Goal: Task Accomplishment & Management: Manage account settings

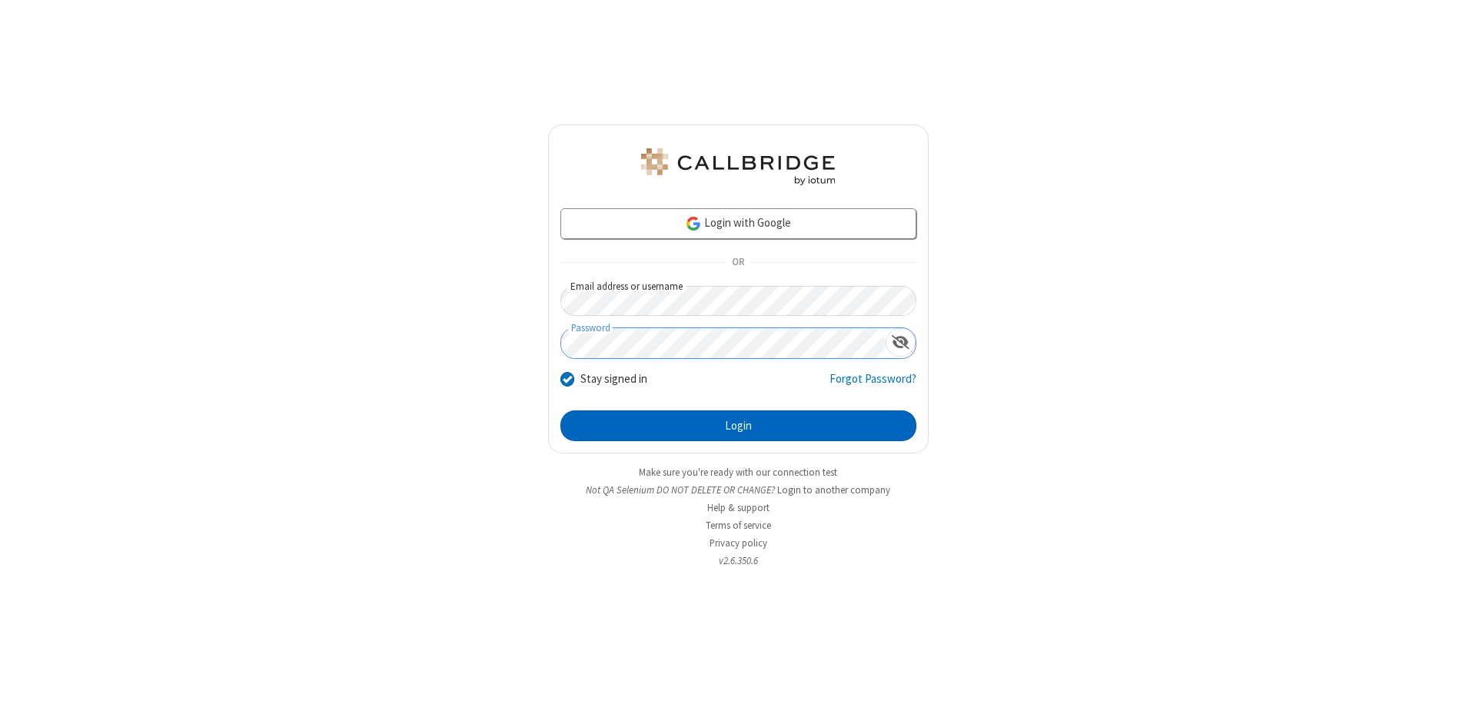
click at [738, 426] on button "Login" at bounding box center [738, 426] width 356 height 31
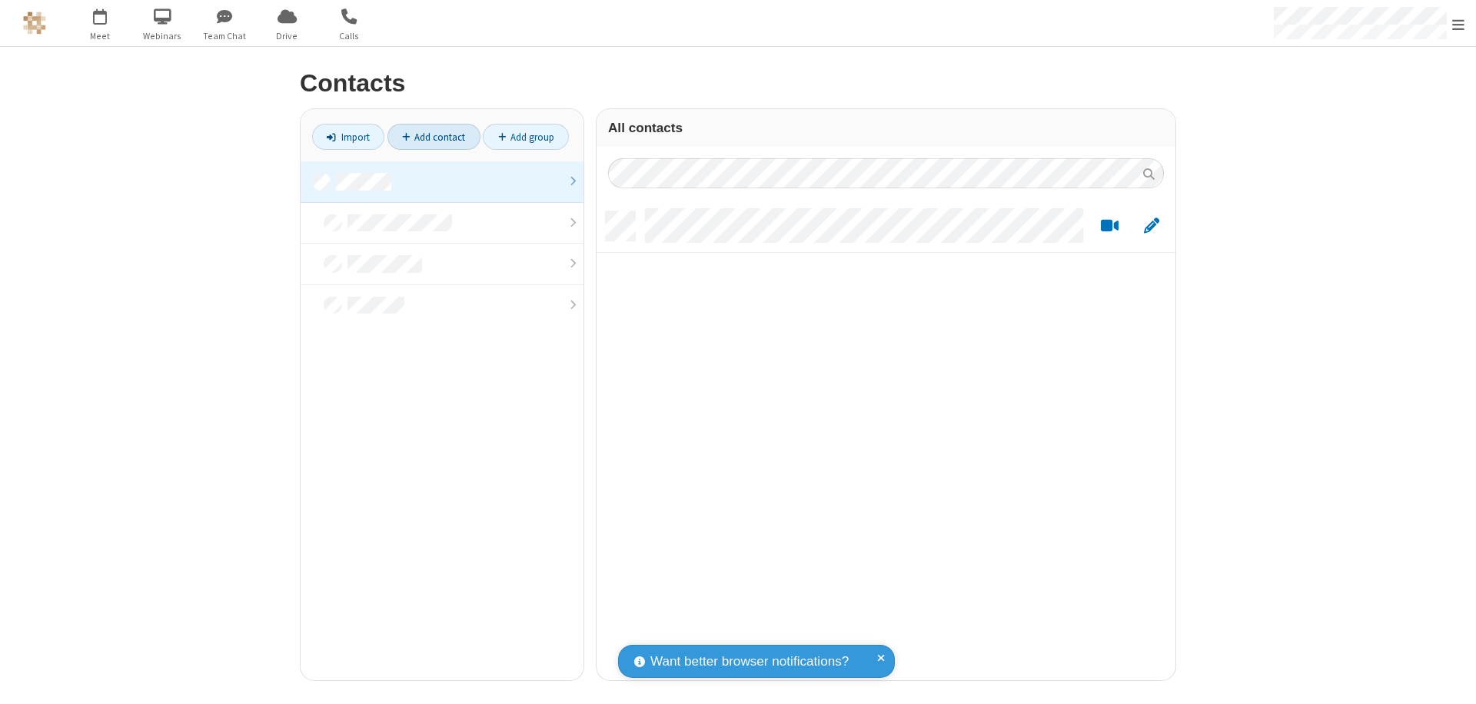
click at [442, 181] on link at bounding box center [442, 182] width 283 height 42
click at [434, 137] on link "Add contact" at bounding box center [433, 137] width 93 height 26
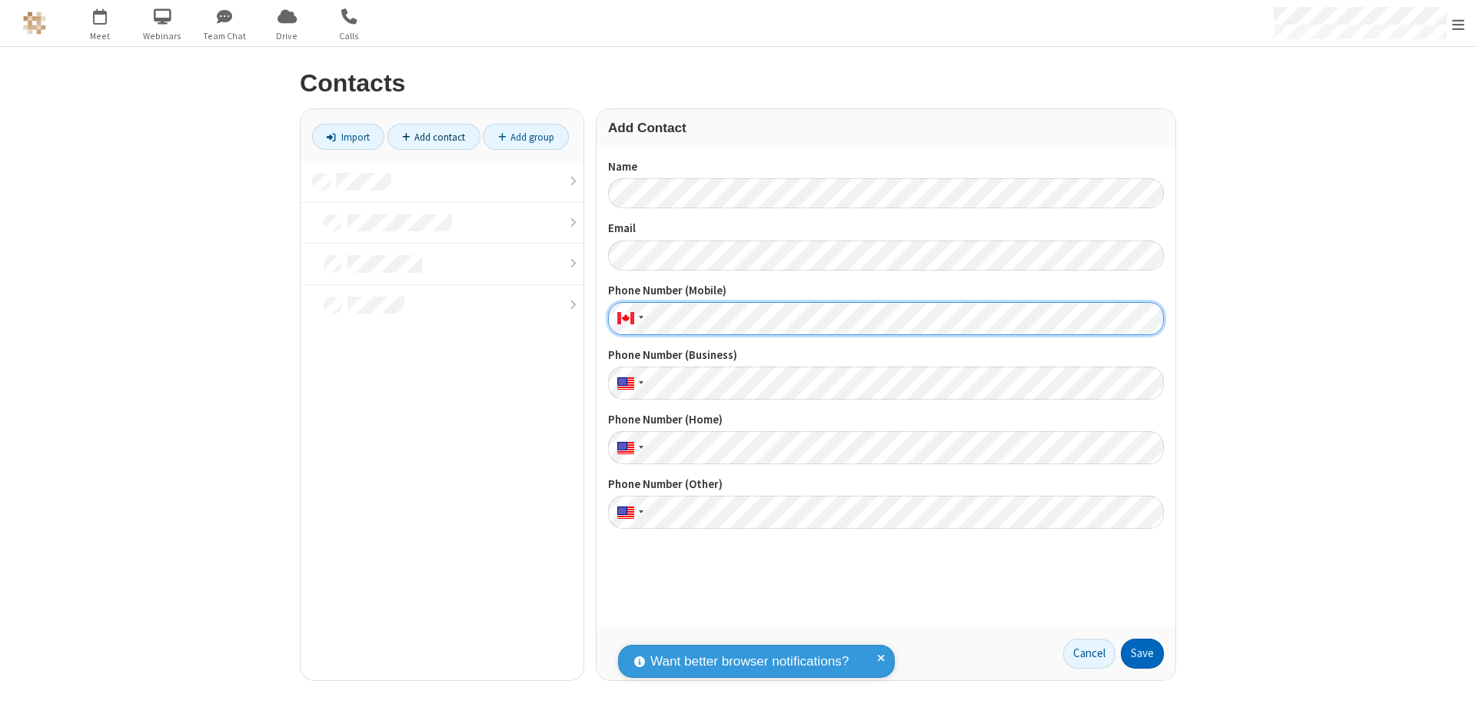
click at [1143, 654] on button "Save" at bounding box center [1142, 654] width 43 height 31
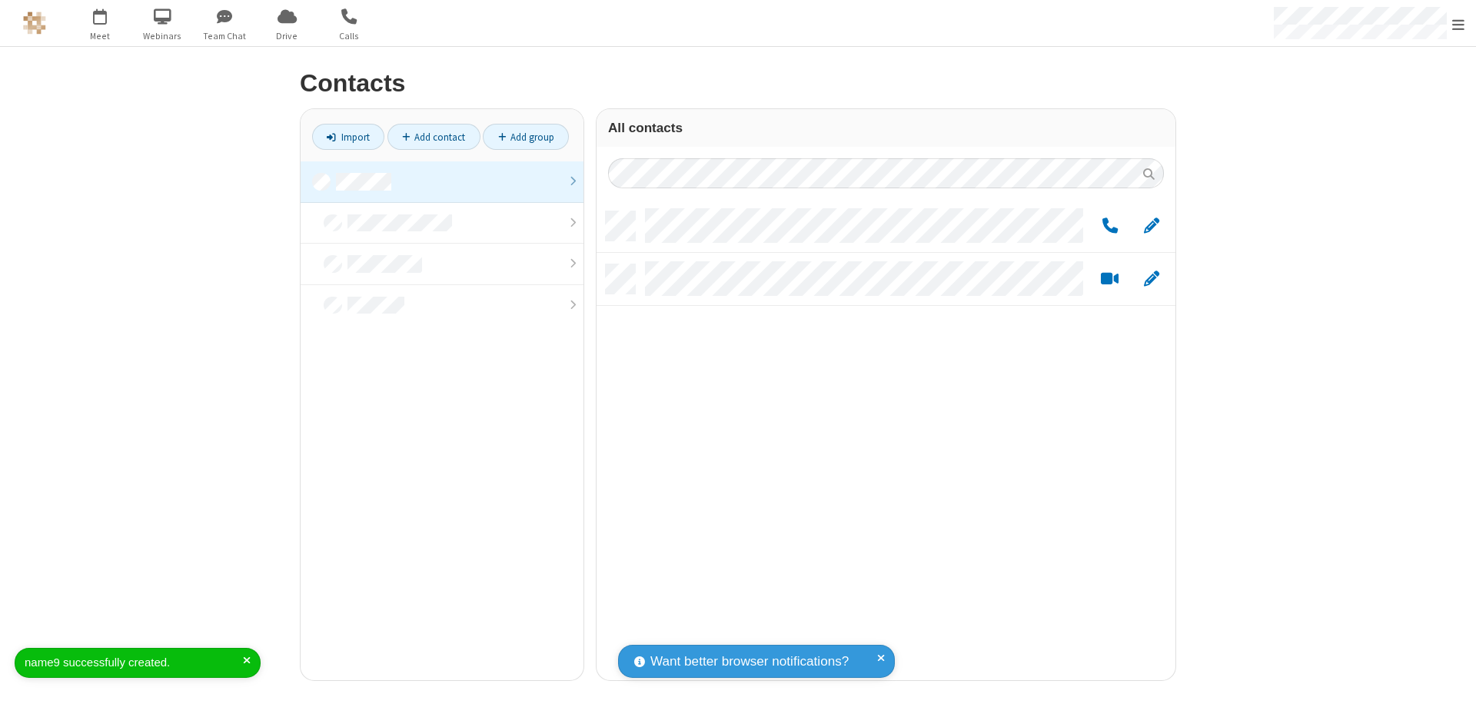
scroll to position [469, 567]
click at [434, 137] on link "Add contact" at bounding box center [433, 137] width 93 height 26
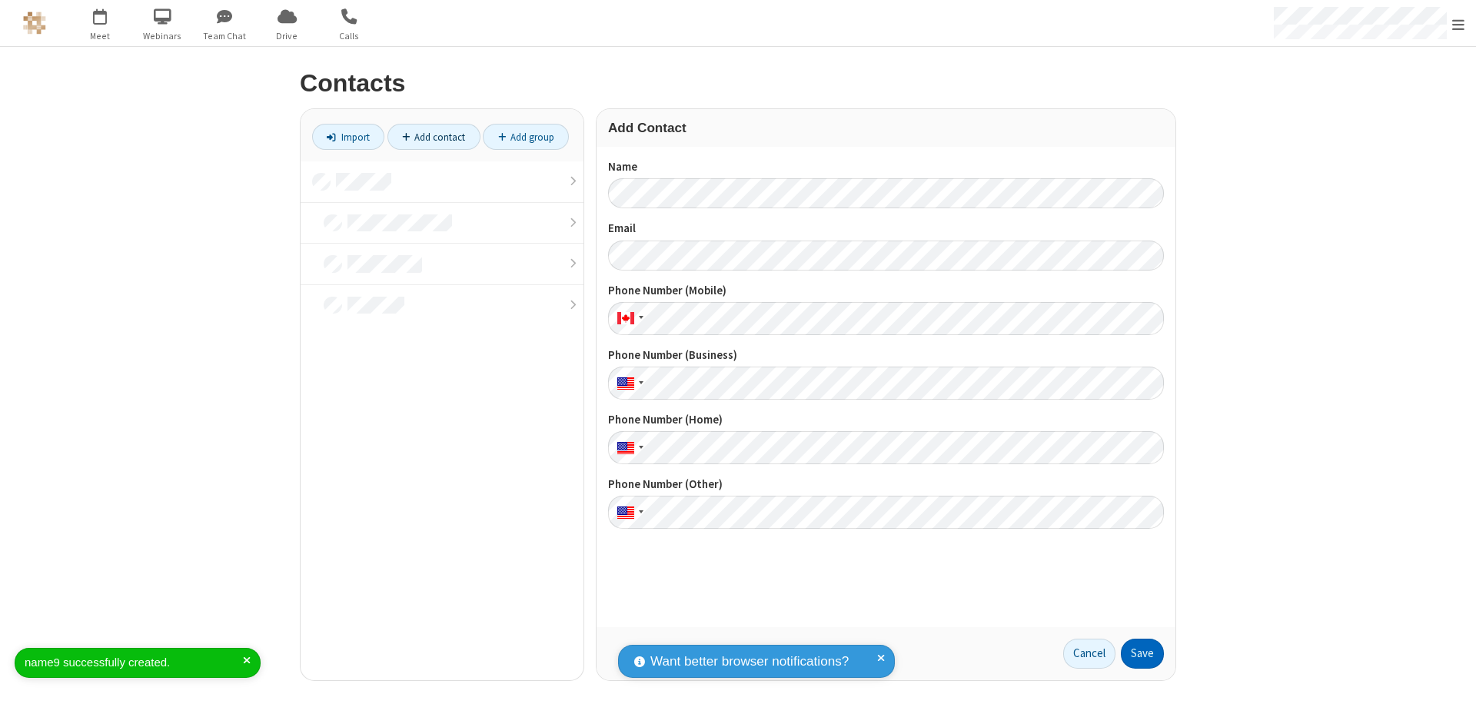
click at [1143, 654] on button "Save" at bounding box center [1142, 654] width 43 height 31
